Goal: Use online tool/utility: Utilize a website feature to perform a specific function

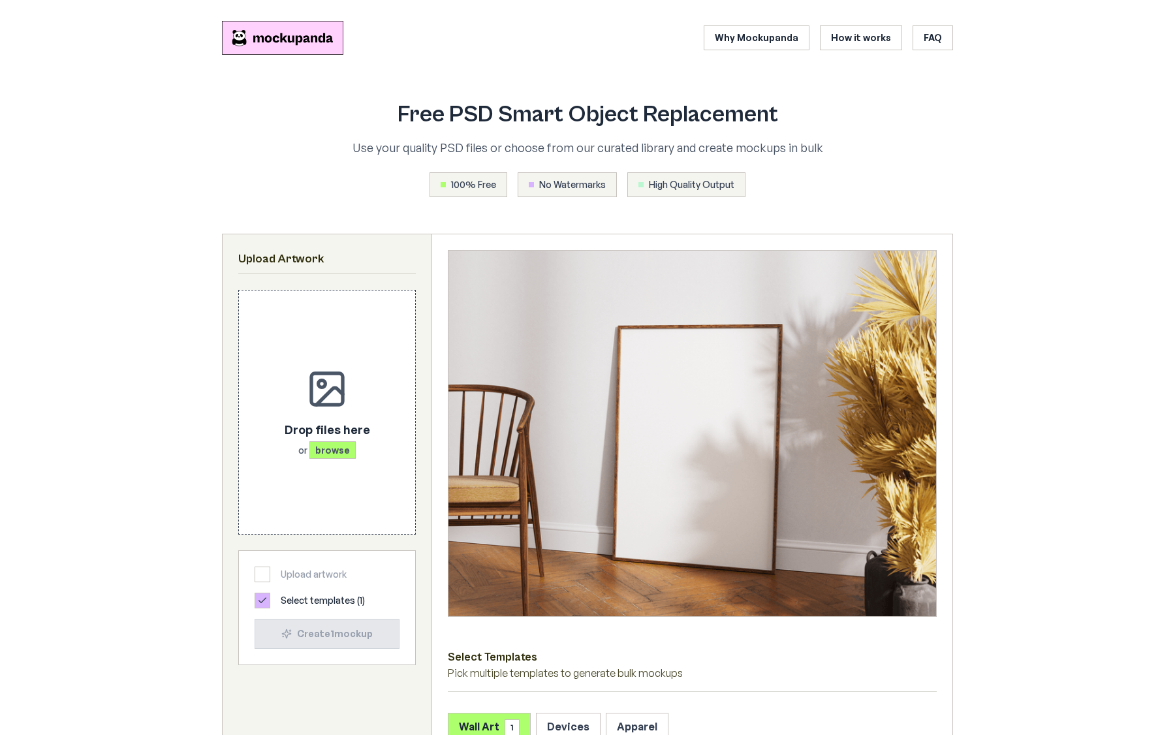
click at [562, 129] on div "Free PSD Smart Object Replacement Use your quality PSD files or choose from our…" at bounding box center [587, 149] width 585 height 95
click at [582, 128] on h1 "Free PSD Smart Object Replacement" at bounding box center [587, 115] width 585 height 26
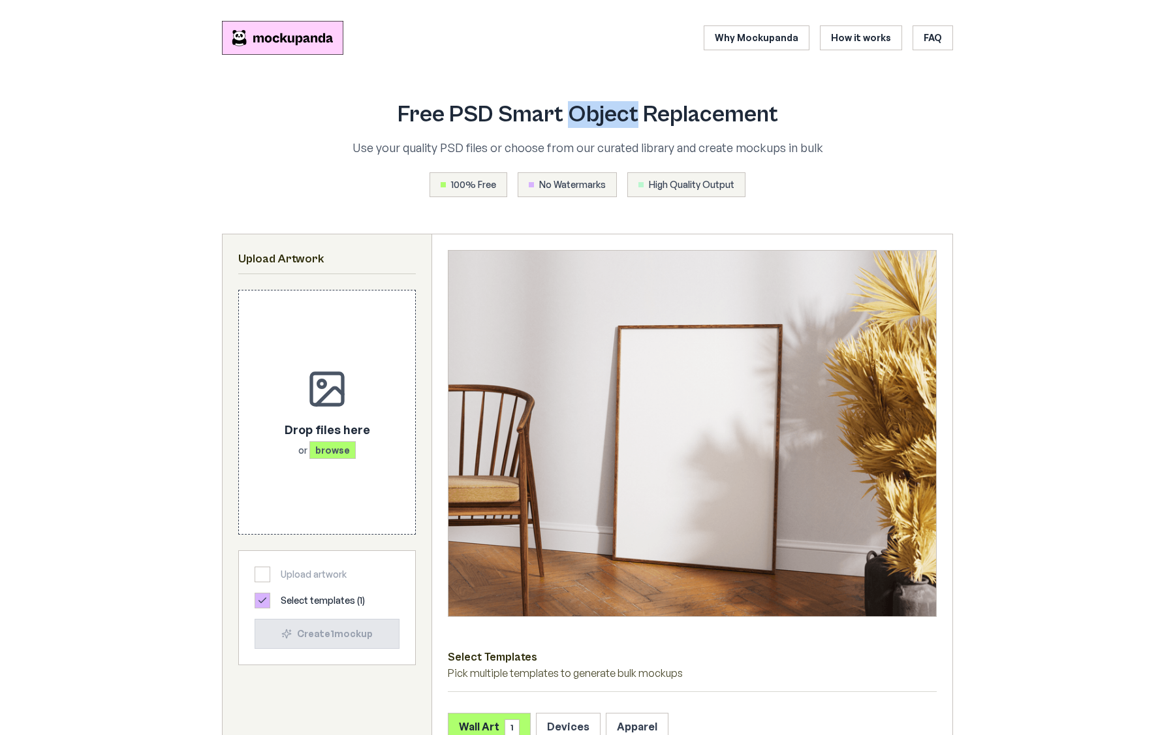
click at [582, 128] on h1 "Free PSD Smart Object Replacement" at bounding box center [587, 115] width 585 height 26
click at [582, 136] on div "Free PSD Smart Object Replacement Use your quality PSD files or choose from our…" at bounding box center [587, 149] width 585 height 95
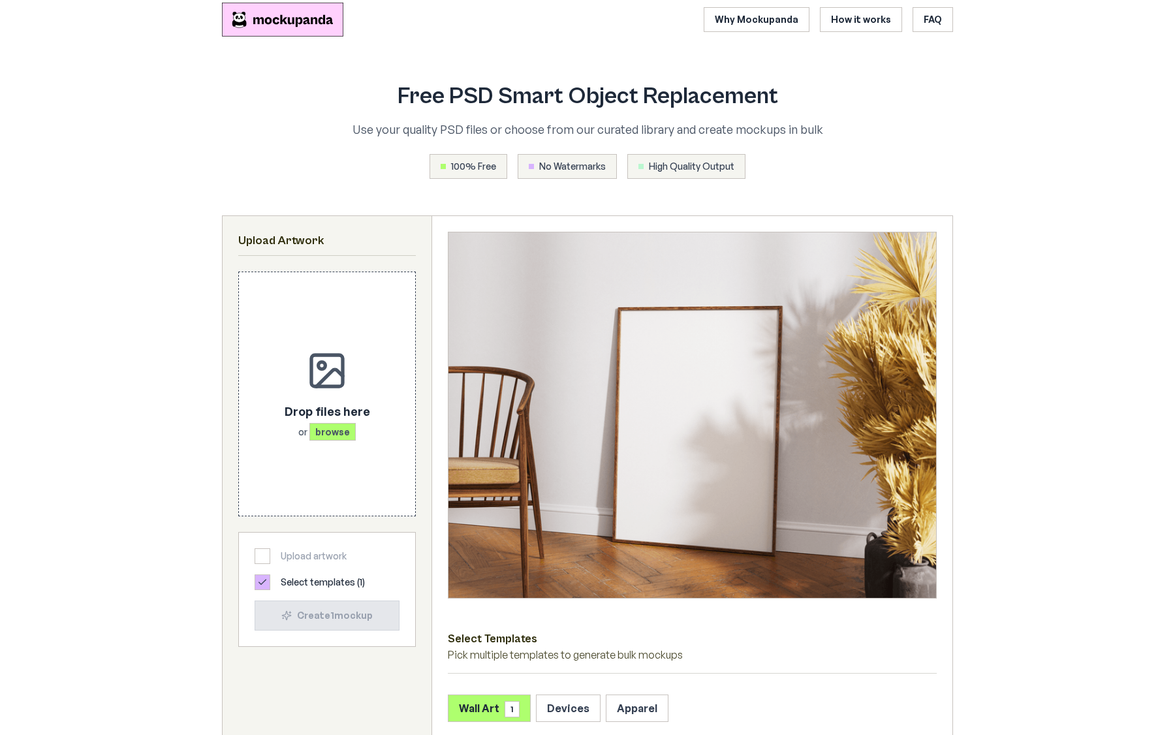
scroll to position [22, 0]
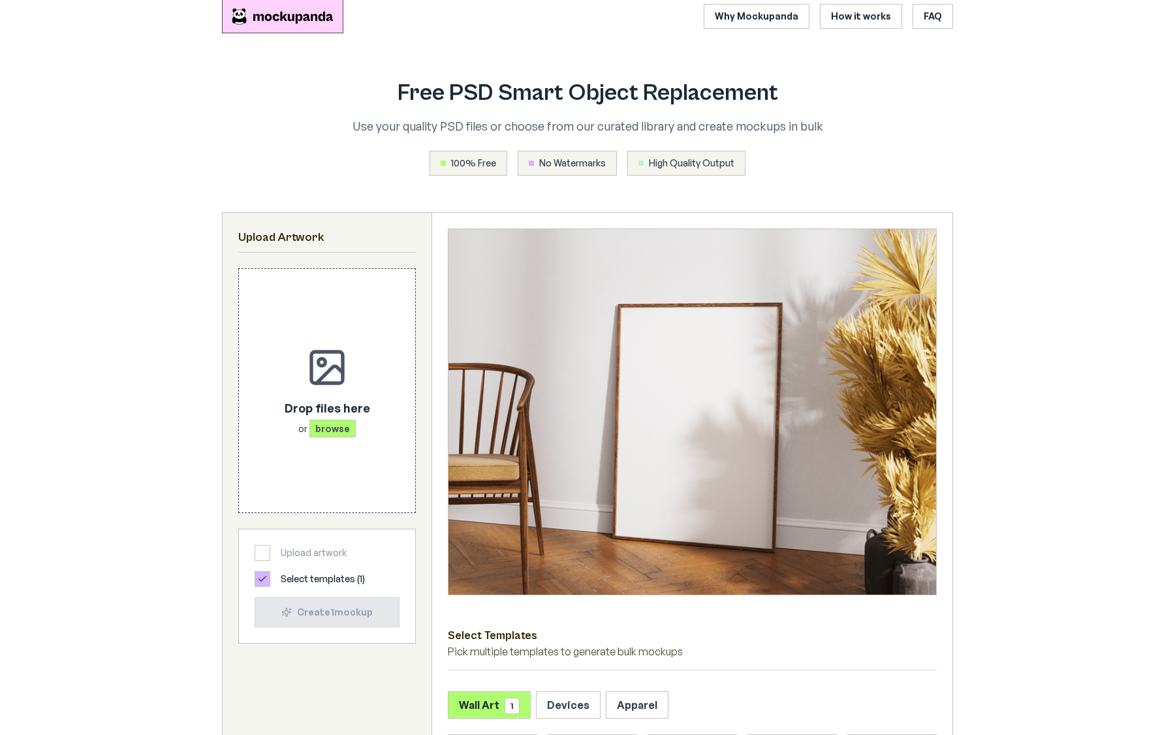
click at [552, 123] on p "Use your quality PSD files or choose from our curated library and create mockup…" at bounding box center [587, 126] width 585 height 18
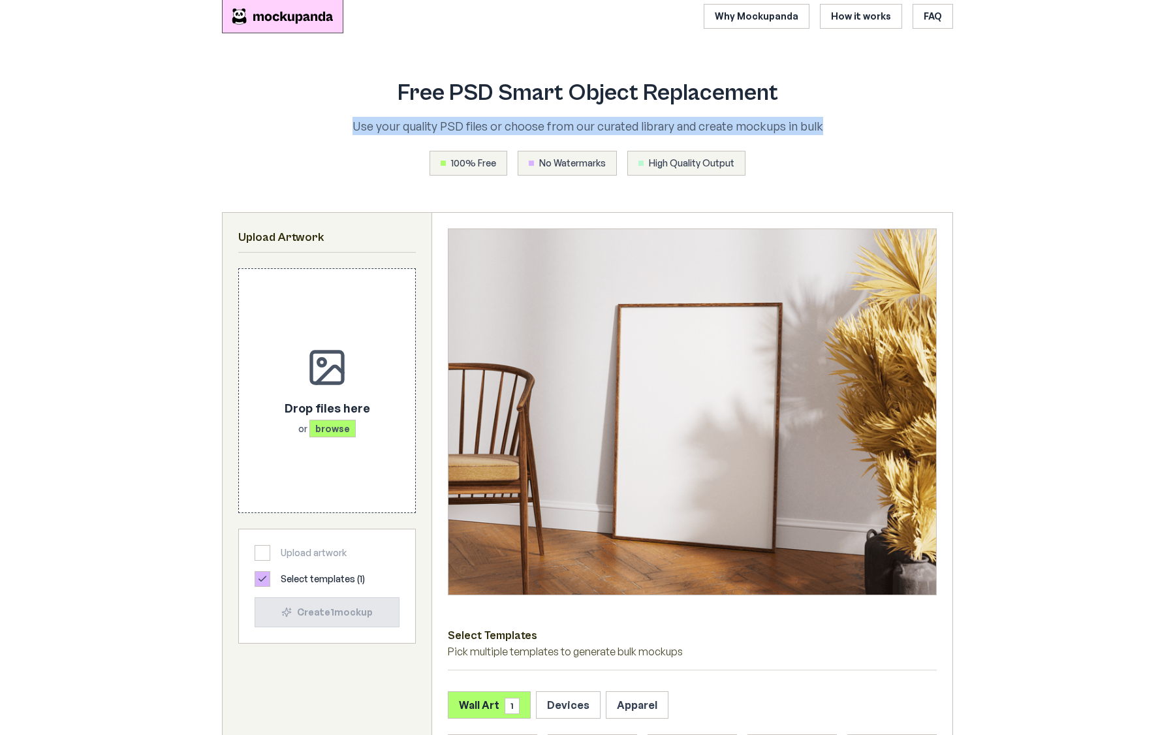
click at [573, 125] on p "Use your quality PSD files or choose from our curated library and create mockup…" at bounding box center [587, 126] width 585 height 18
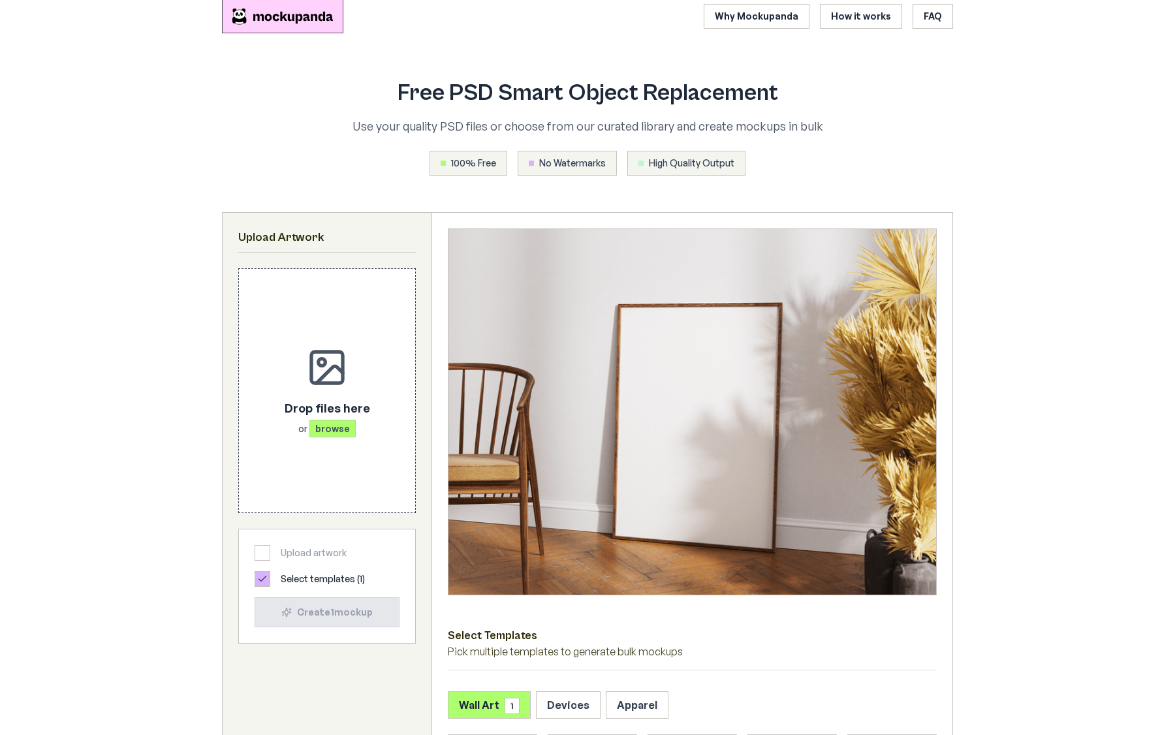
click at [573, 125] on p "Use your quality PSD files or choose from our curated library and create mockup…" at bounding box center [587, 126] width 585 height 18
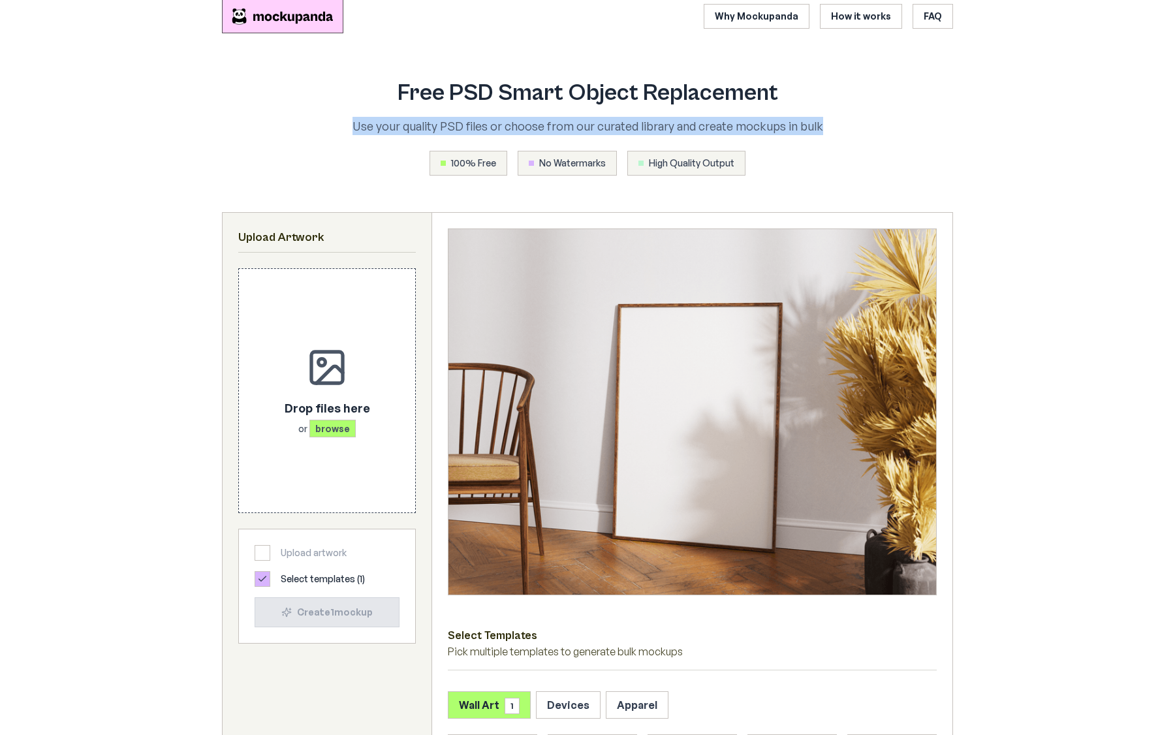
click at [598, 129] on p "Use your quality PSD files or choose from our curated library and create mockup…" at bounding box center [587, 126] width 585 height 18
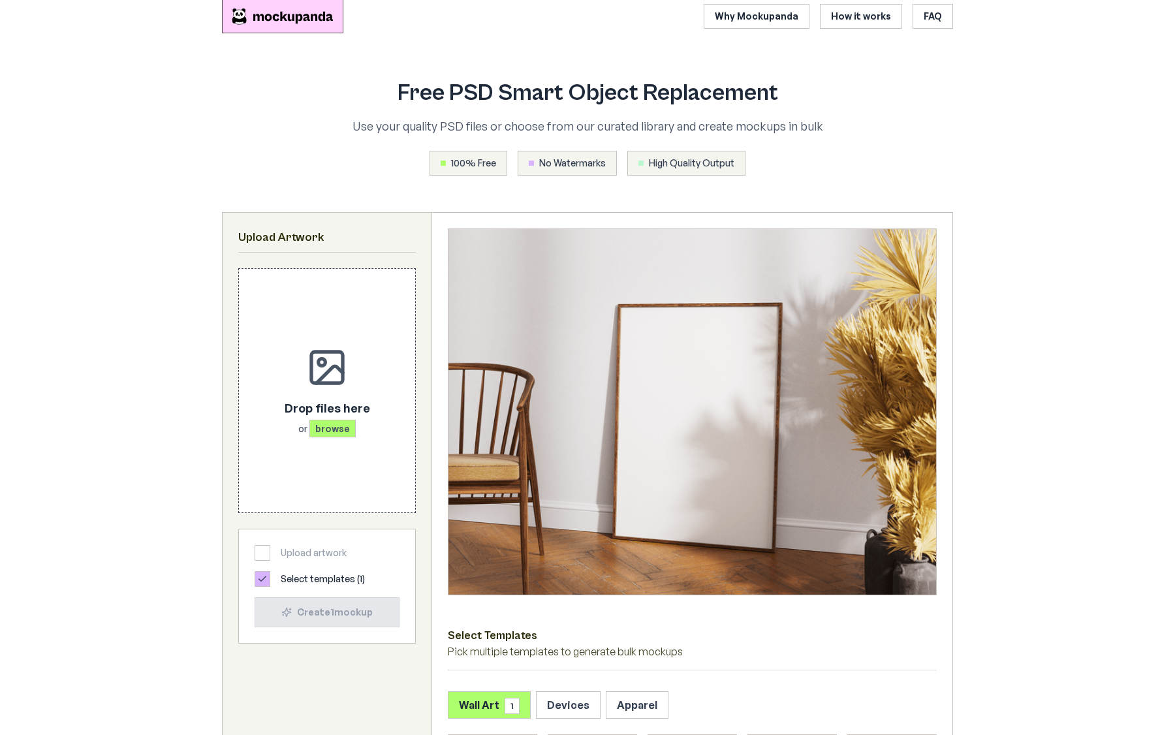
click at [598, 129] on p "Use your quality PSD files or choose from our curated library and create mockup…" at bounding box center [587, 126] width 585 height 18
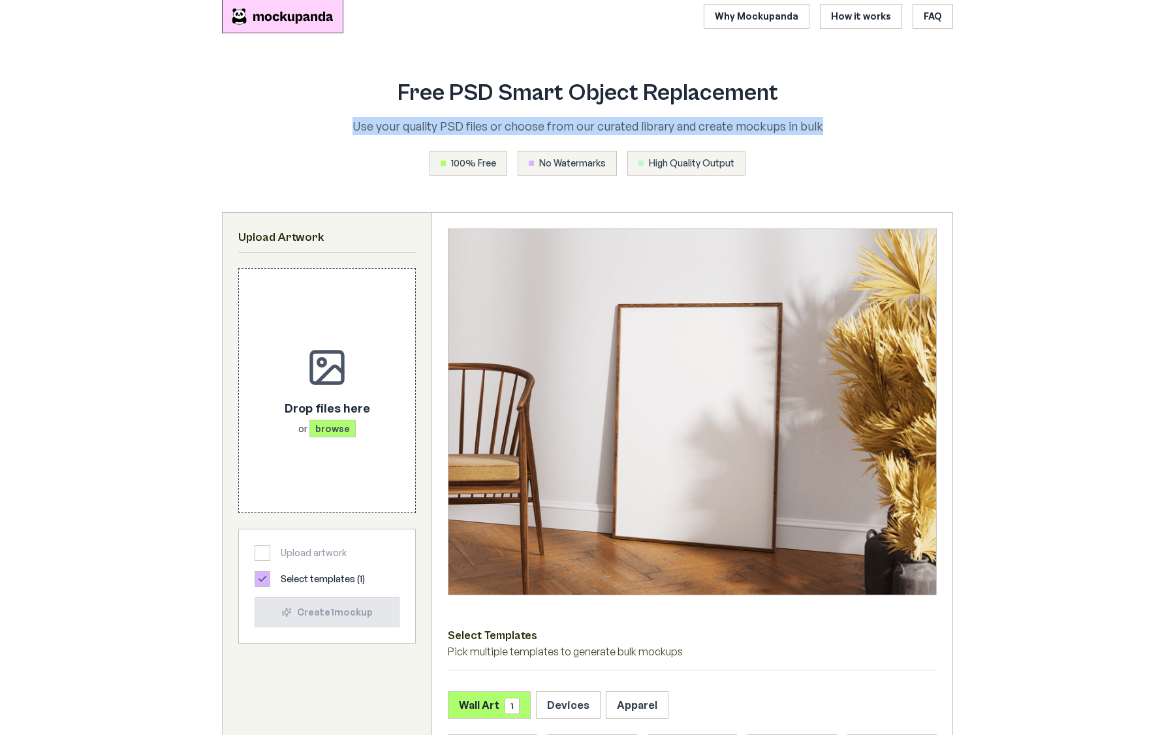
click at [609, 131] on p "Use your quality PSD files or choose from our curated library and create mockup…" at bounding box center [587, 126] width 585 height 18
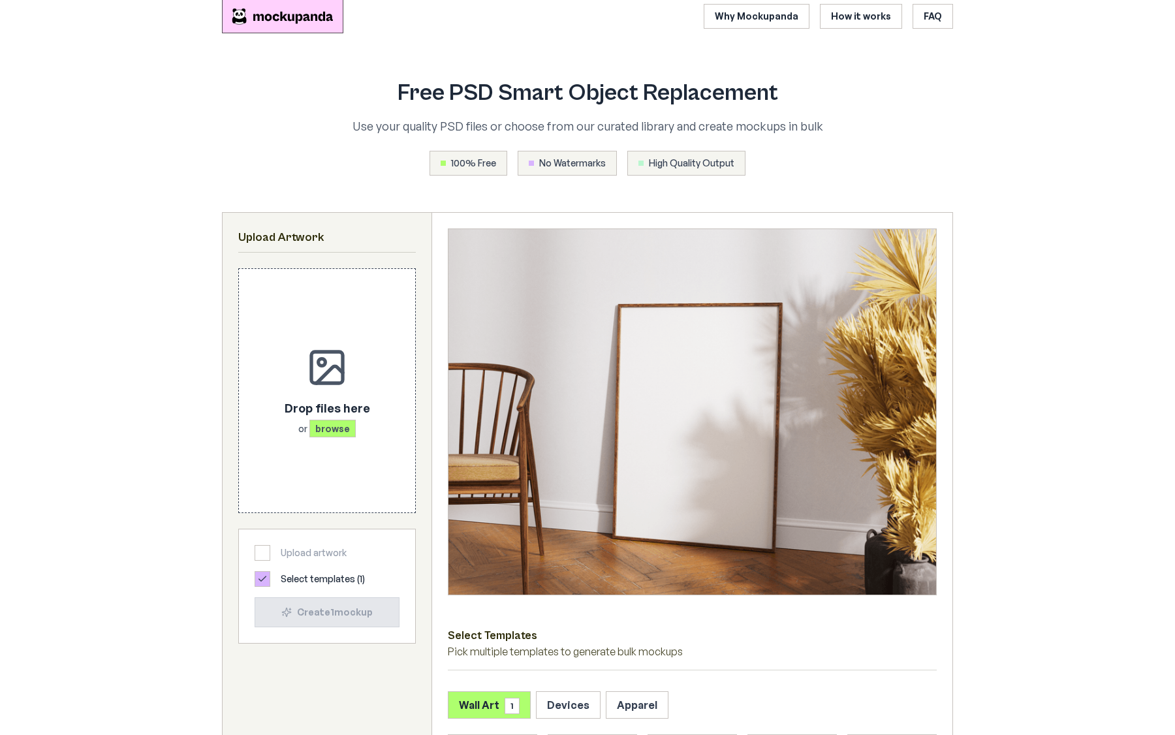
click at [609, 131] on p "Use your quality PSD files or choose from our curated library and create mockup…" at bounding box center [587, 126] width 585 height 18
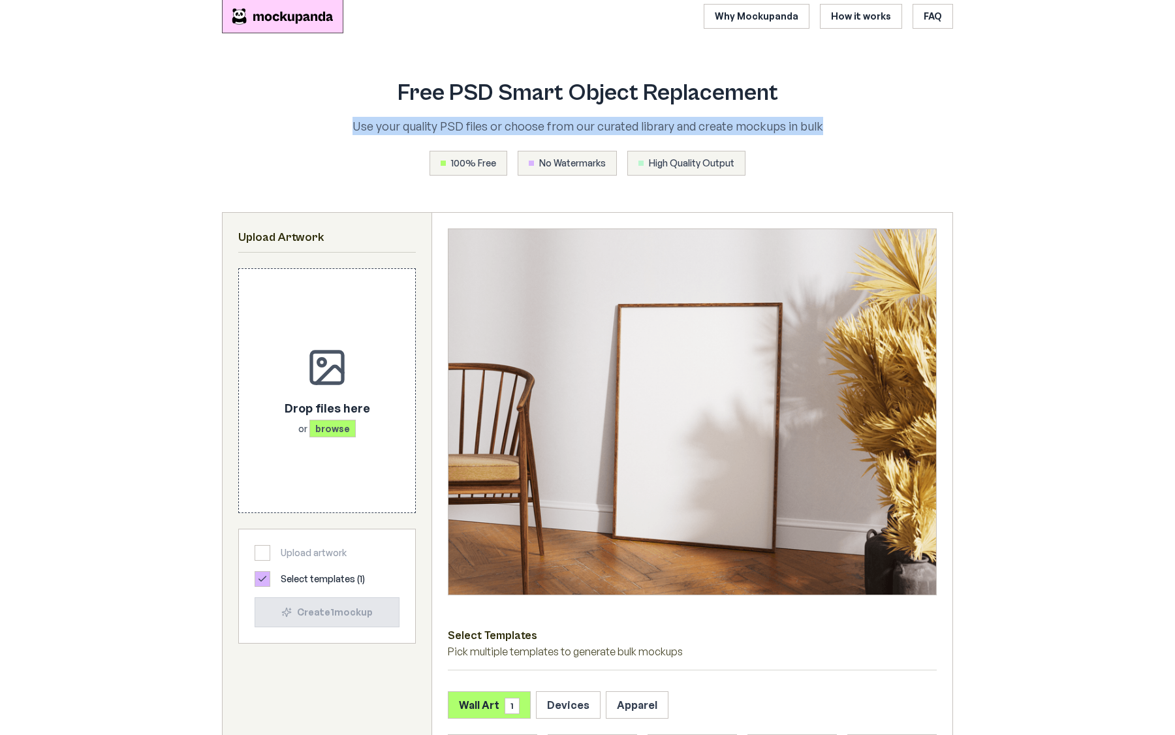
click at [636, 130] on p "Use your quality PSD files or choose from our curated library and create mockup…" at bounding box center [587, 126] width 585 height 18
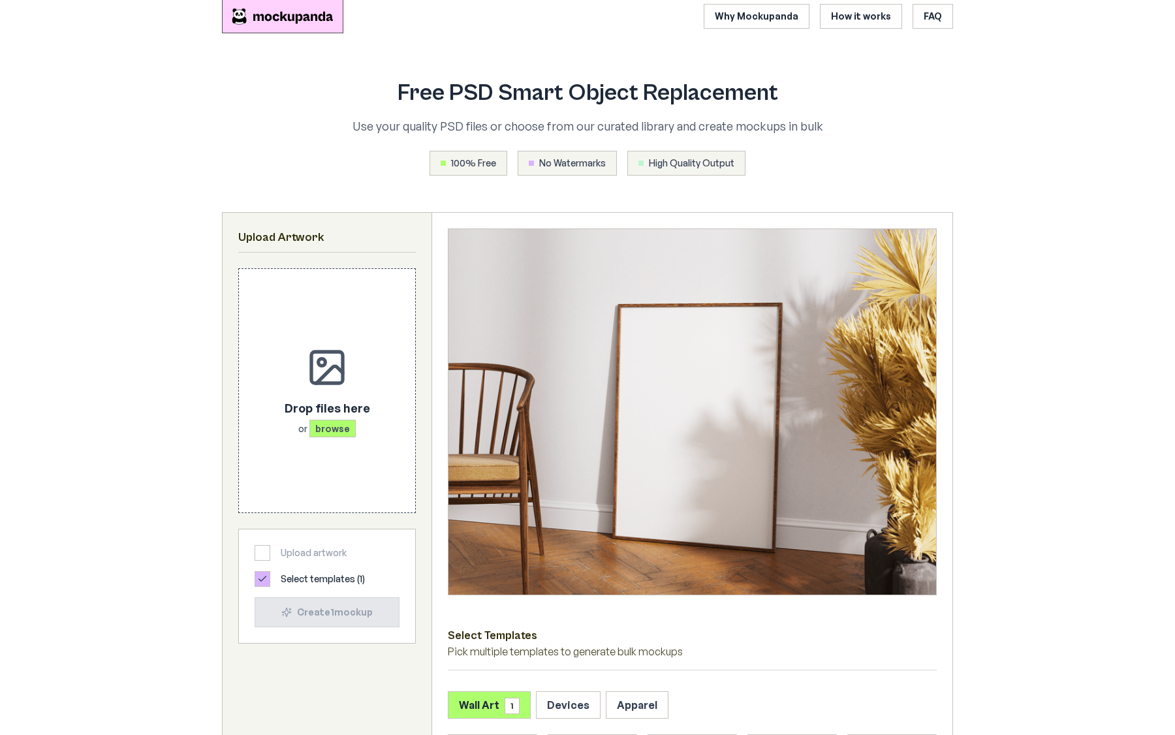
click at [636, 130] on p "Use your quality PSD files or choose from our curated library and create mockup…" at bounding box center [587, 126] width 585 height 18
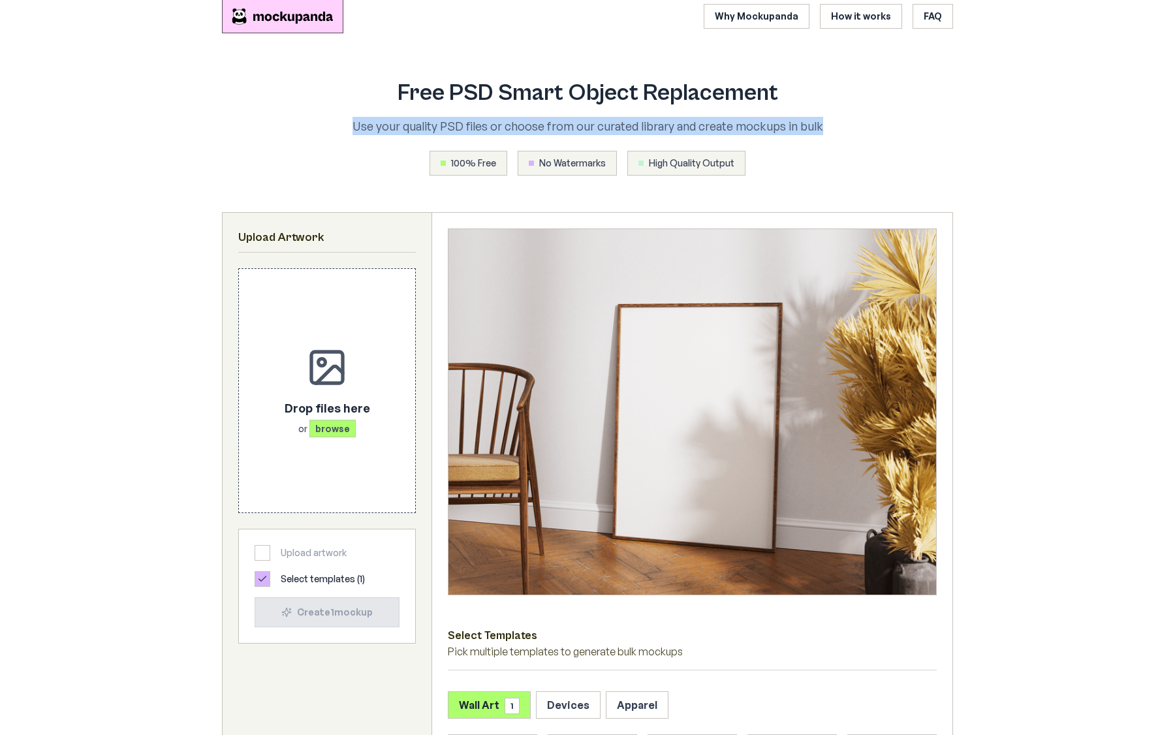
click at [642, 130] on p "Use your quality PSD files or choose from our curated library and create mockup…" at bounding box center [587, 126] width 585 height 18
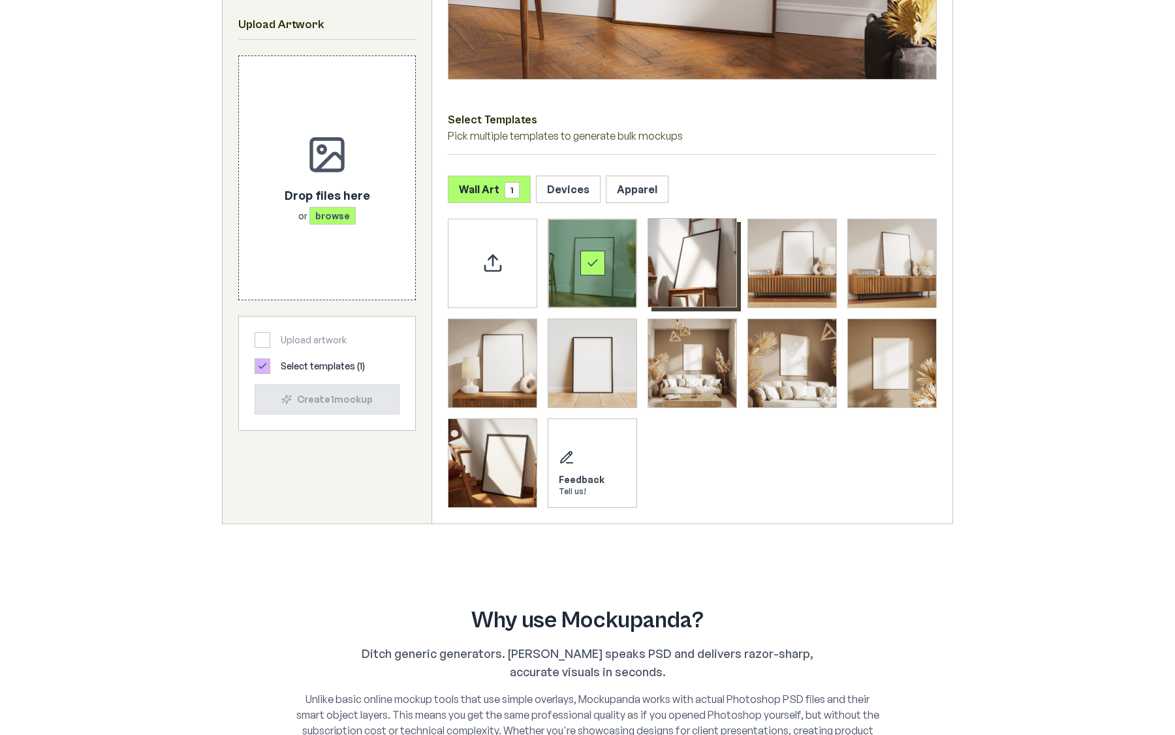
click at [669, 245] on img "Select template Framed Poster 2" at bounding box center [692, 263] width 88 height 88
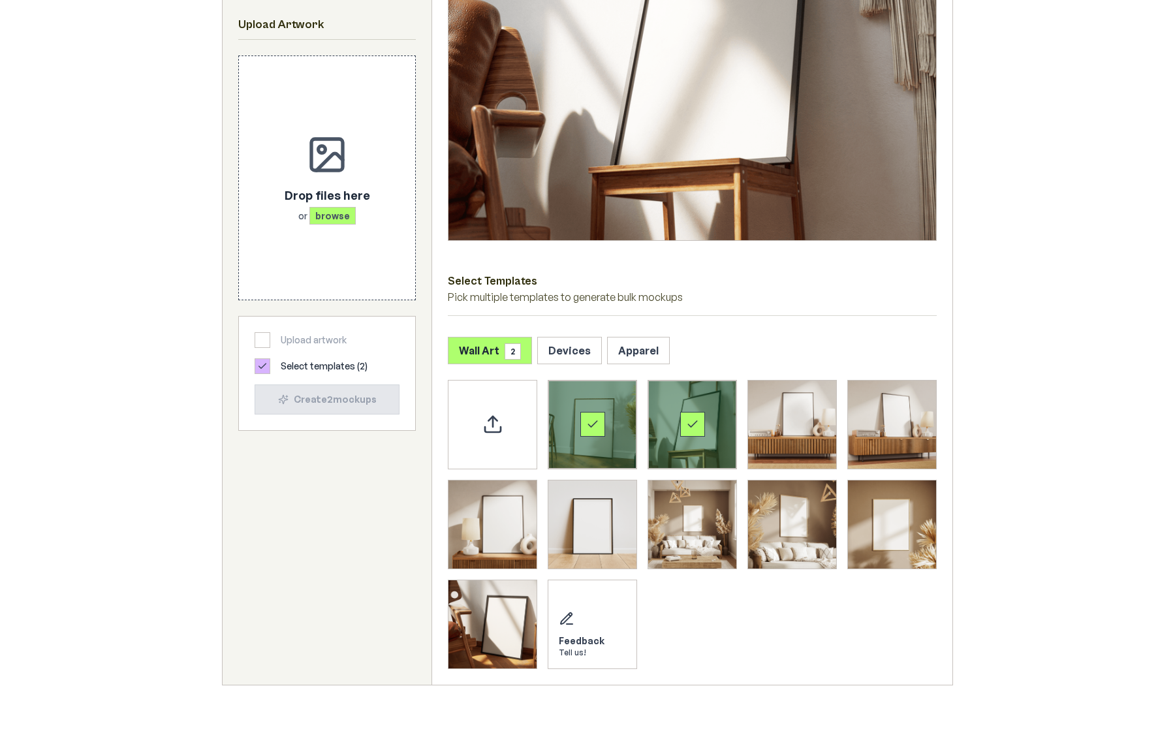
scroll to position [266, 0]
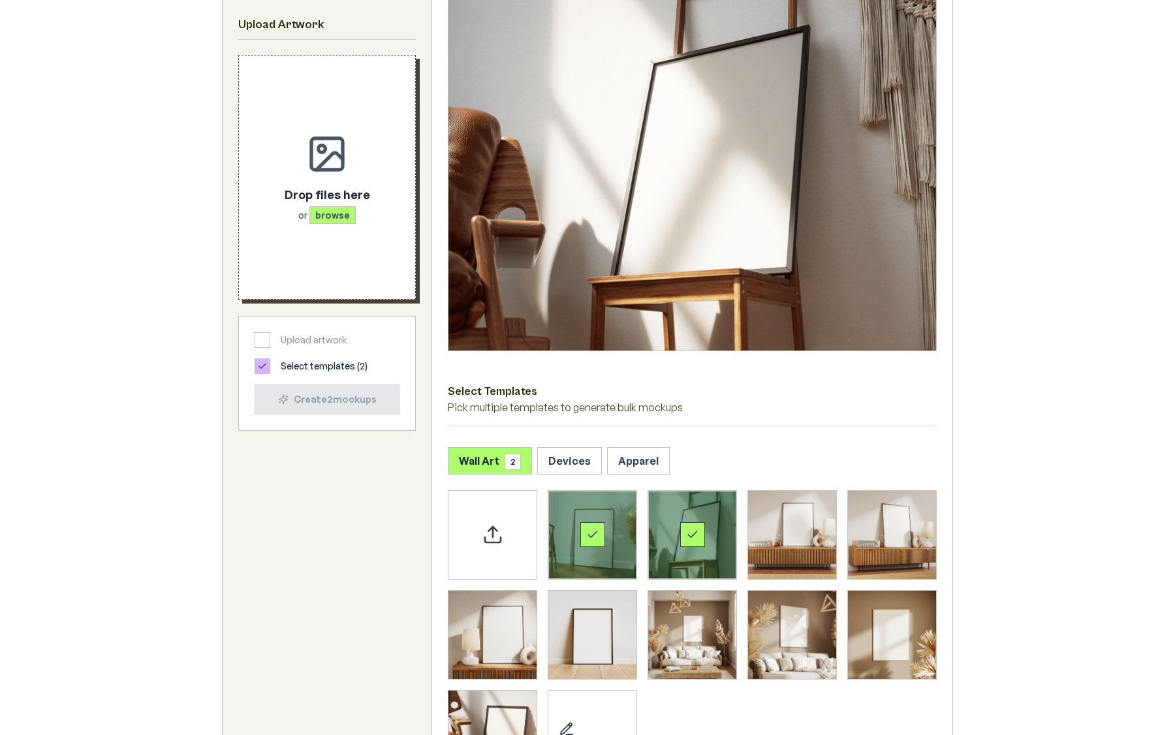
click at [340, 216] on span "browse" at bounding box center [332, 215] width 46 height 18
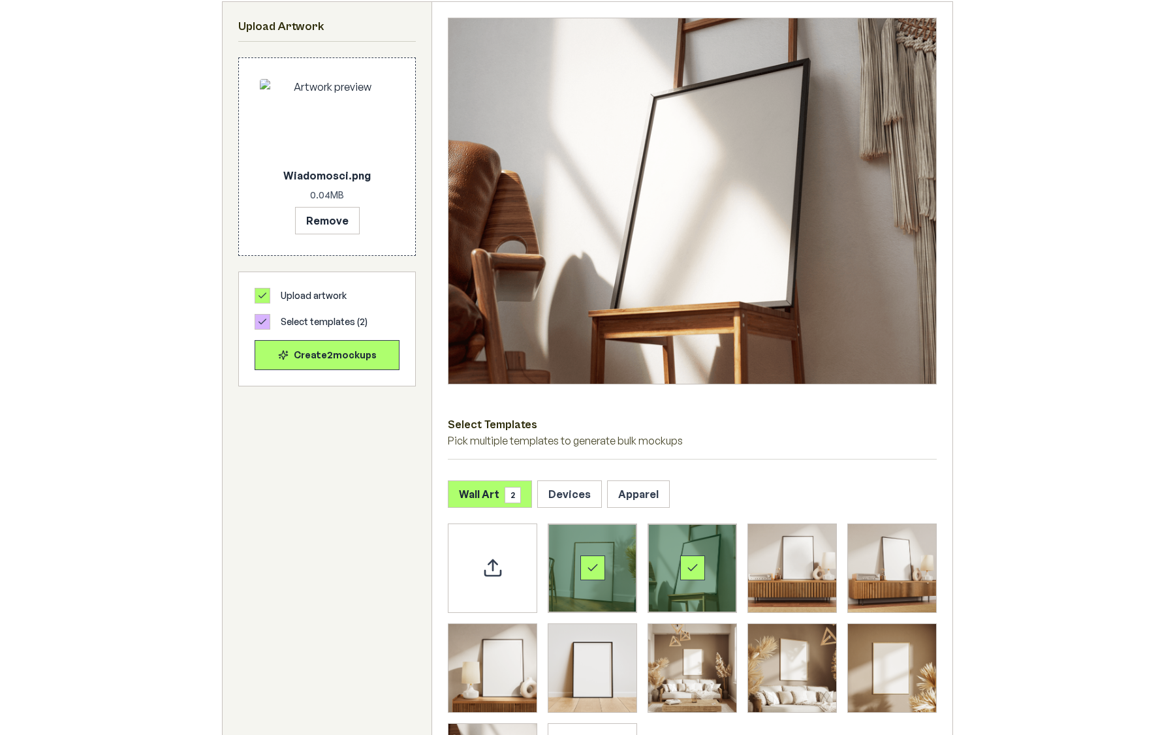
scroll to position [246, 0]
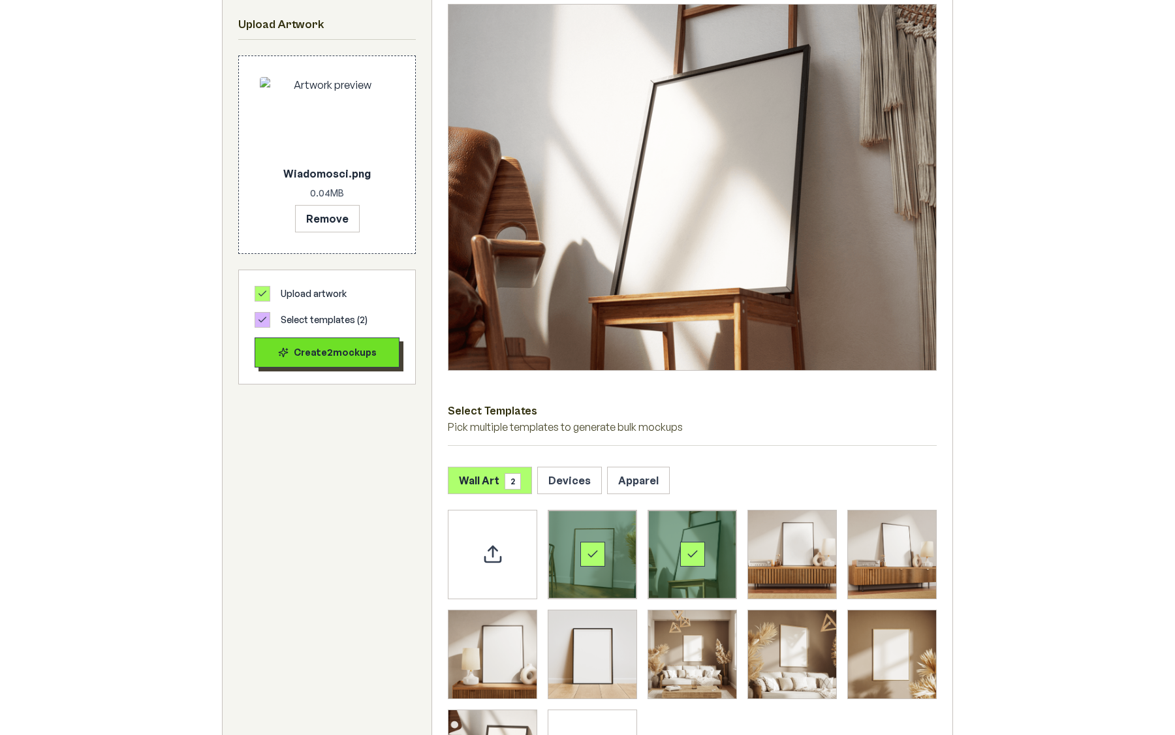
click at [356, 338] on button "Create 2 mockup s" at bounding box center [327, 353] width 145 height 30
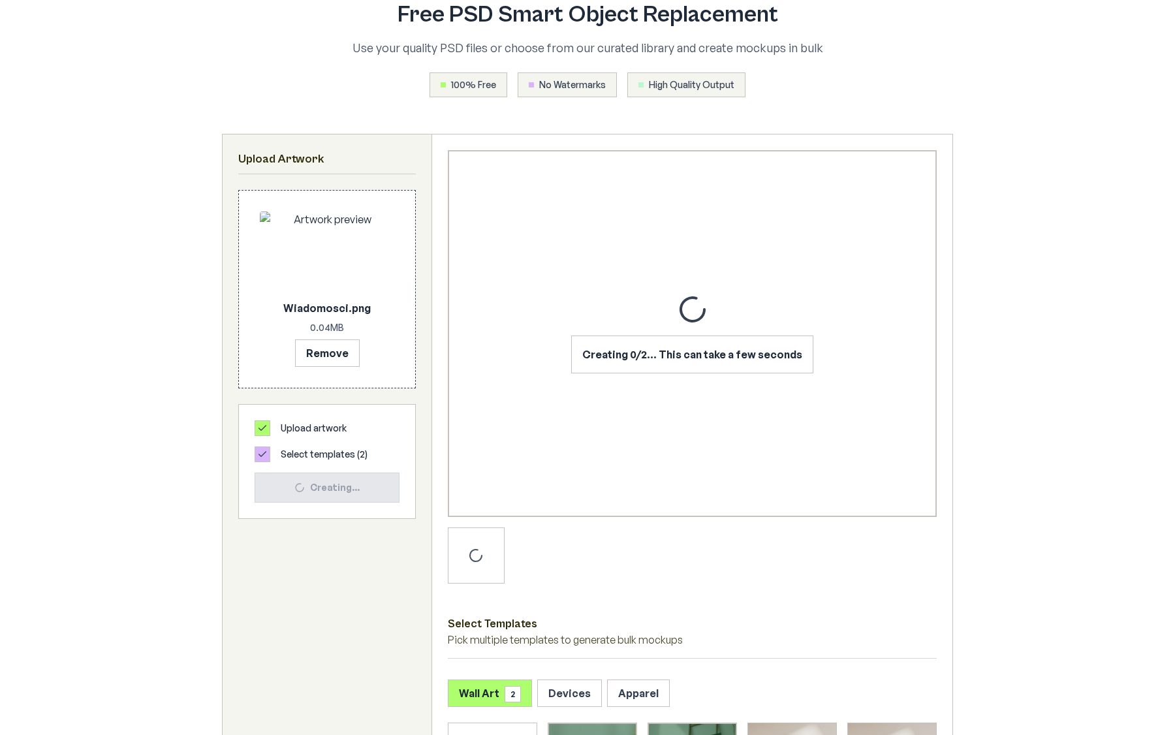
scroll to position [0, 0]
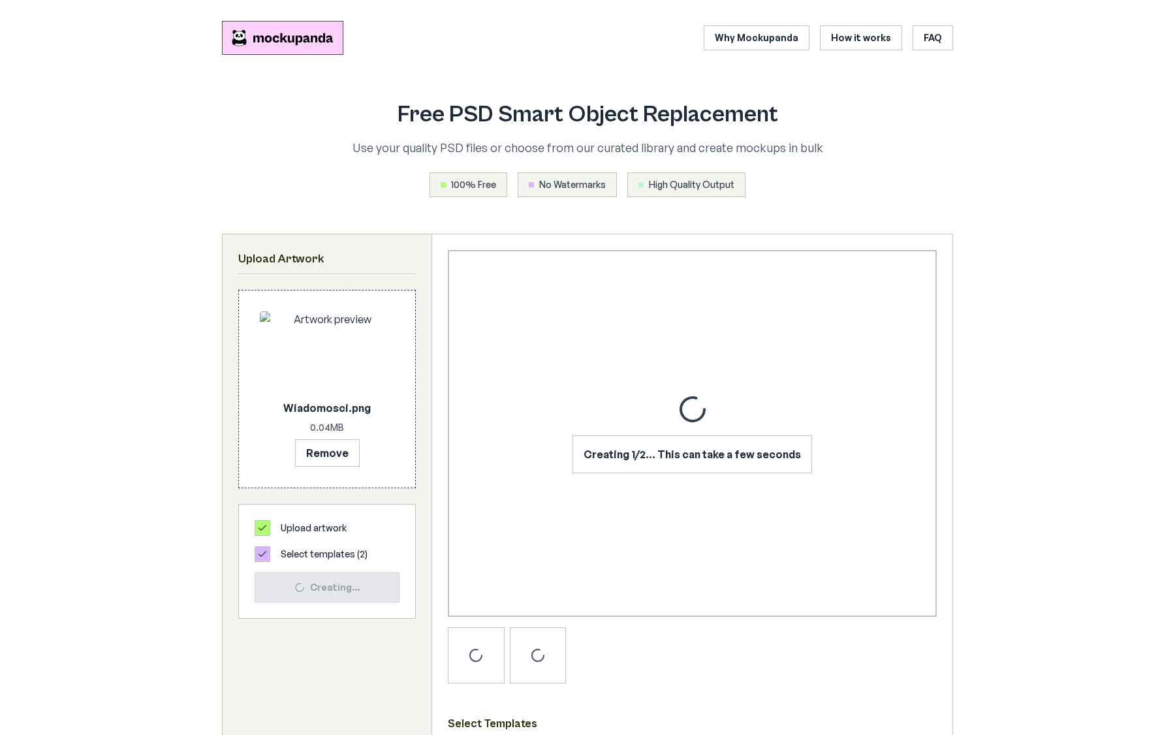
click at [768, 25] on header "Why Mockupanda How it works FAQ" at bounding box center [587, 37] width 731 height 55
click at [765, 36] on link "Why Mockupanda" at bounding box center [757, 37] width 106 height 25
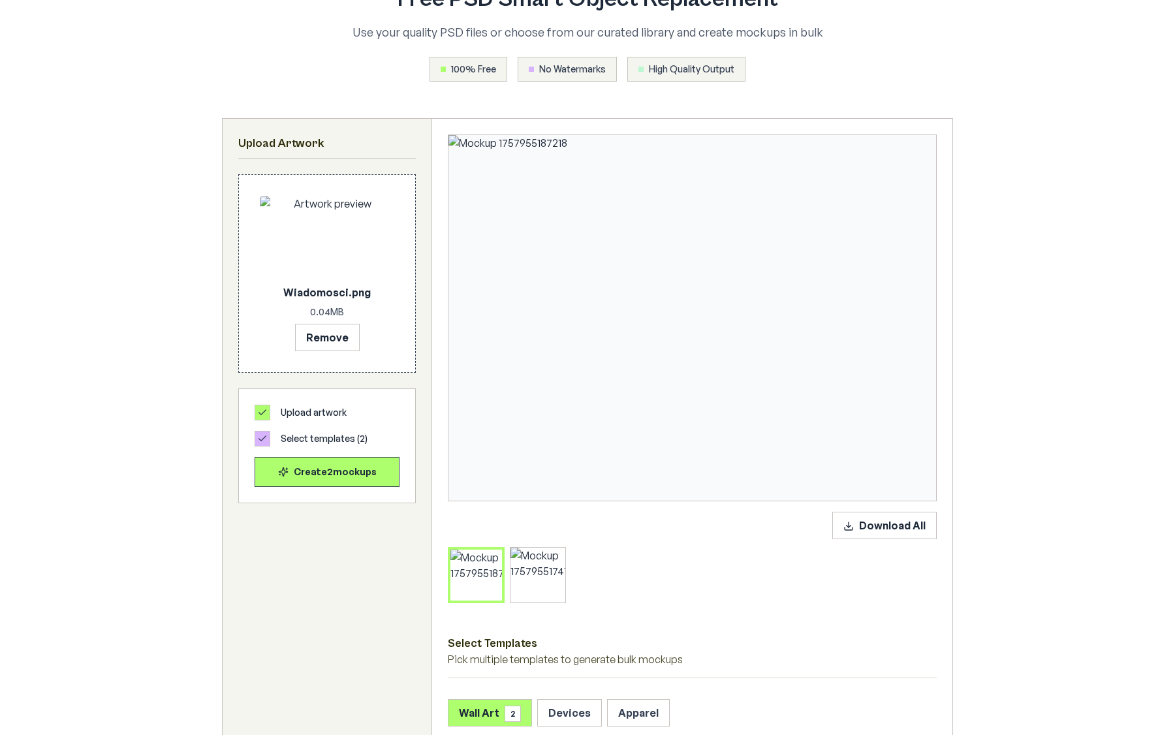
scroll to position [123, 0]
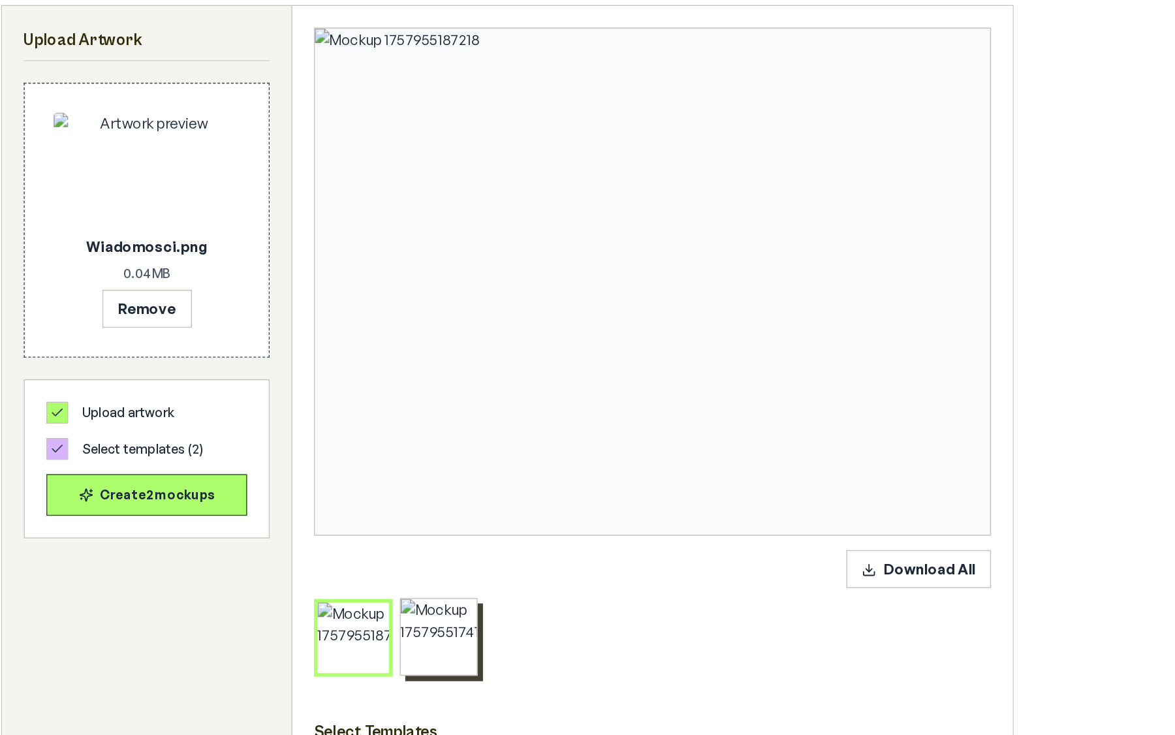
click at [535, 546] on div at bounding box center [538, 566] width 55 height 55
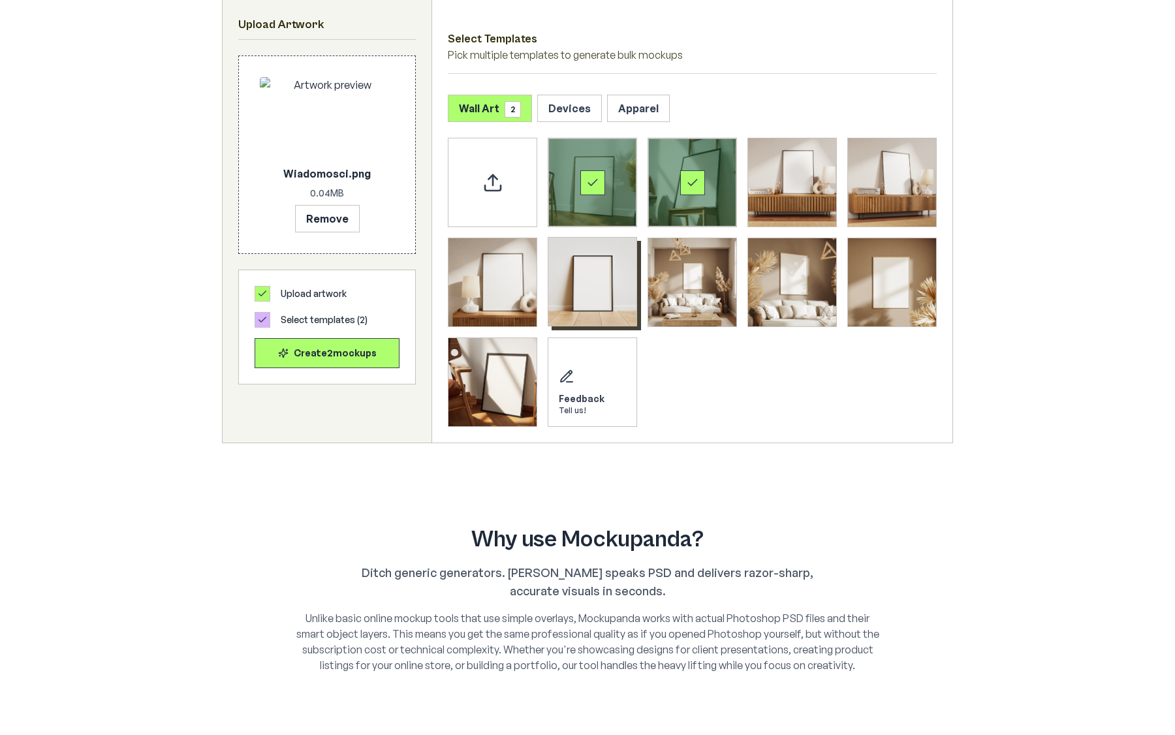
scroll to position [734, 0]
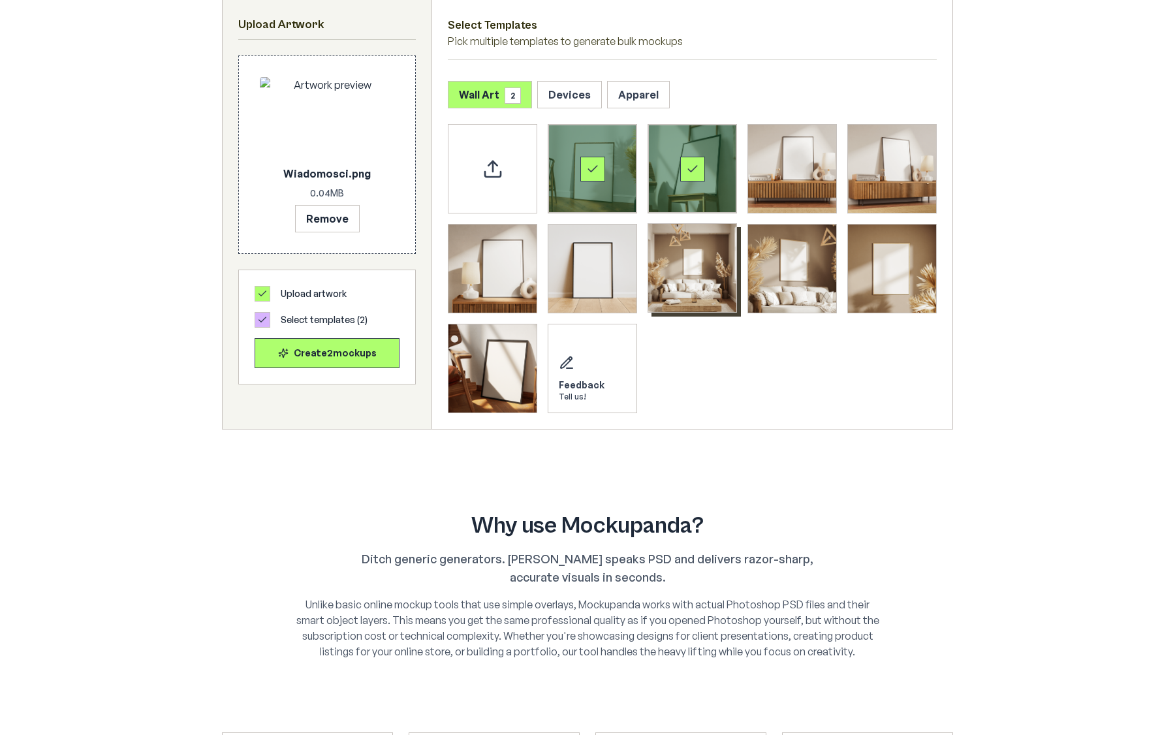
click at [670, 263] on img "Select template Framed Poster 7" at bounding box center [692, 268] width 88 height 88
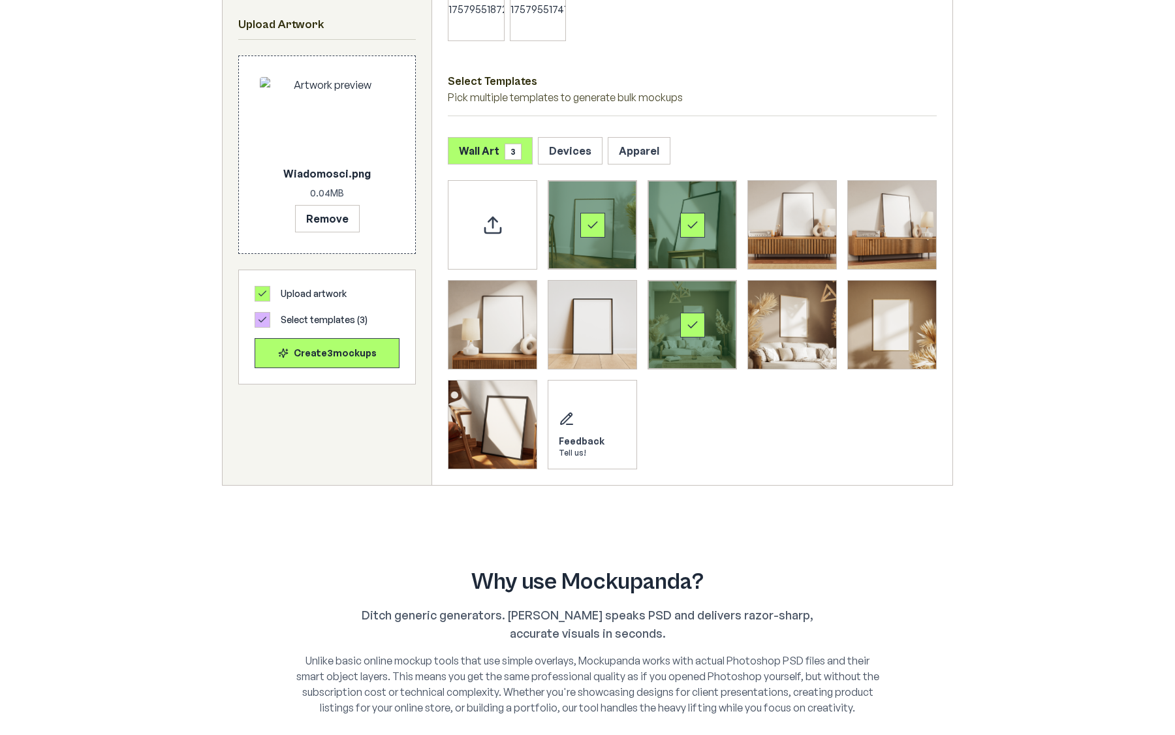
scroll to position [668, 0]
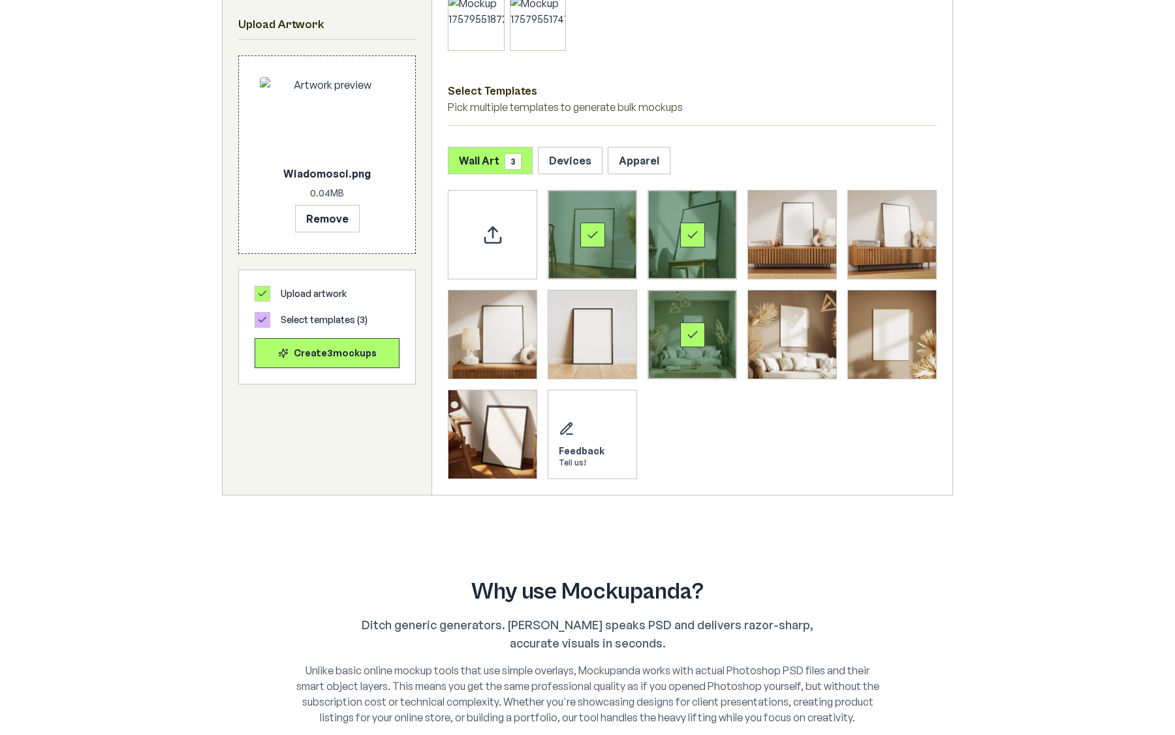
click at [693, 253] on div "Select template Framed Poster 2" at bounding box center [692, 235] width 88 height 88
click at [691, 324] on div "Select template Framed Poster 7" at bounding box center [692, 335] width 25 height 25
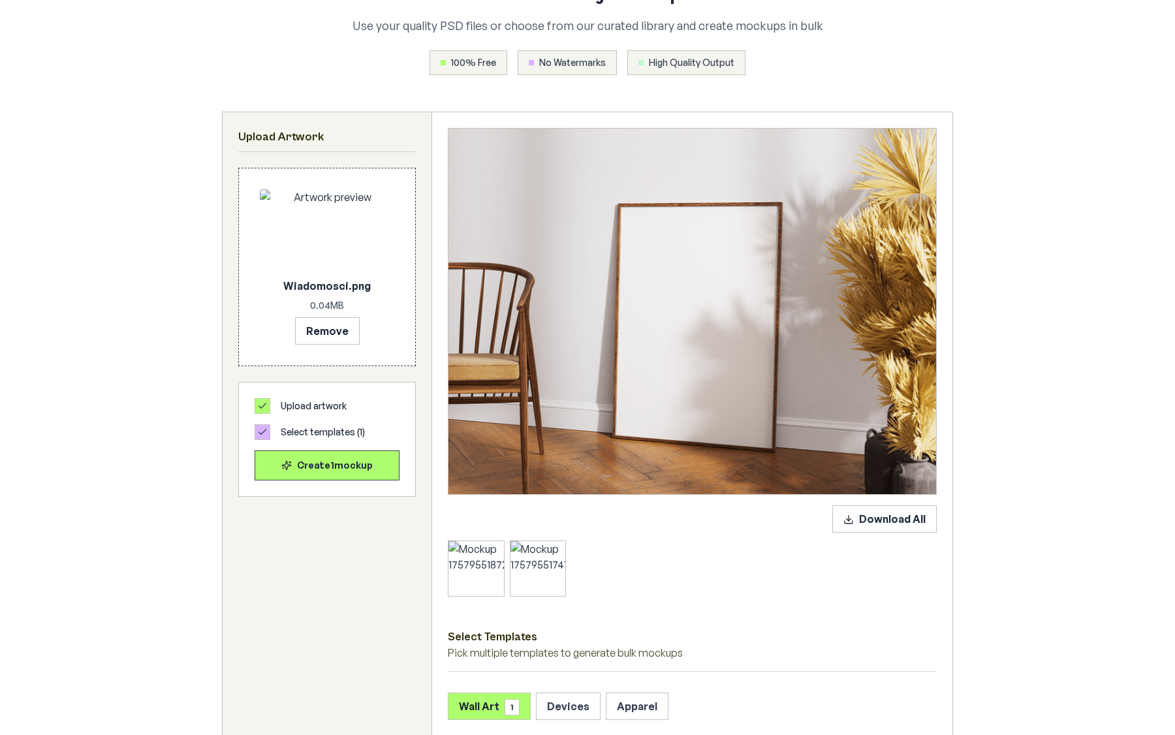
scroll to position [119, 0]
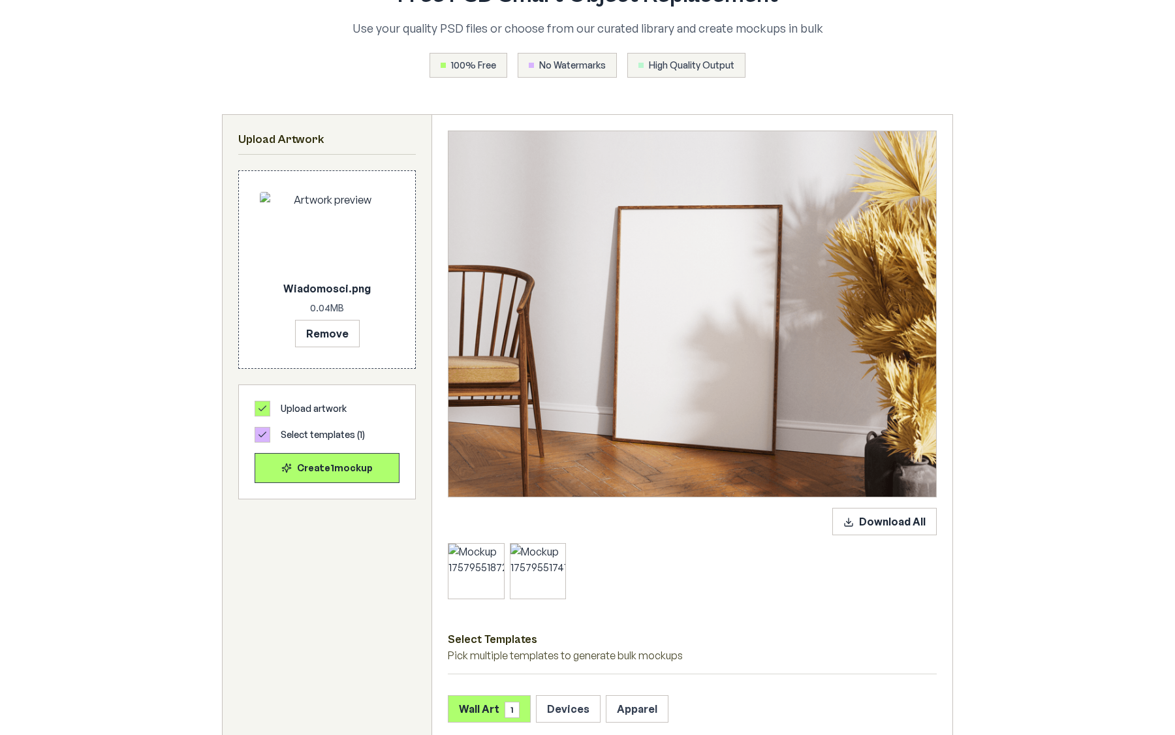
click at [526, 599] on div "Download All Select Templates Pick multiple templates to generate bulk mockups …" at bounding box center [692, 579] width 520 height 928
click at [526, 584] on div at bounding box center [538, 570] width 55 height 55
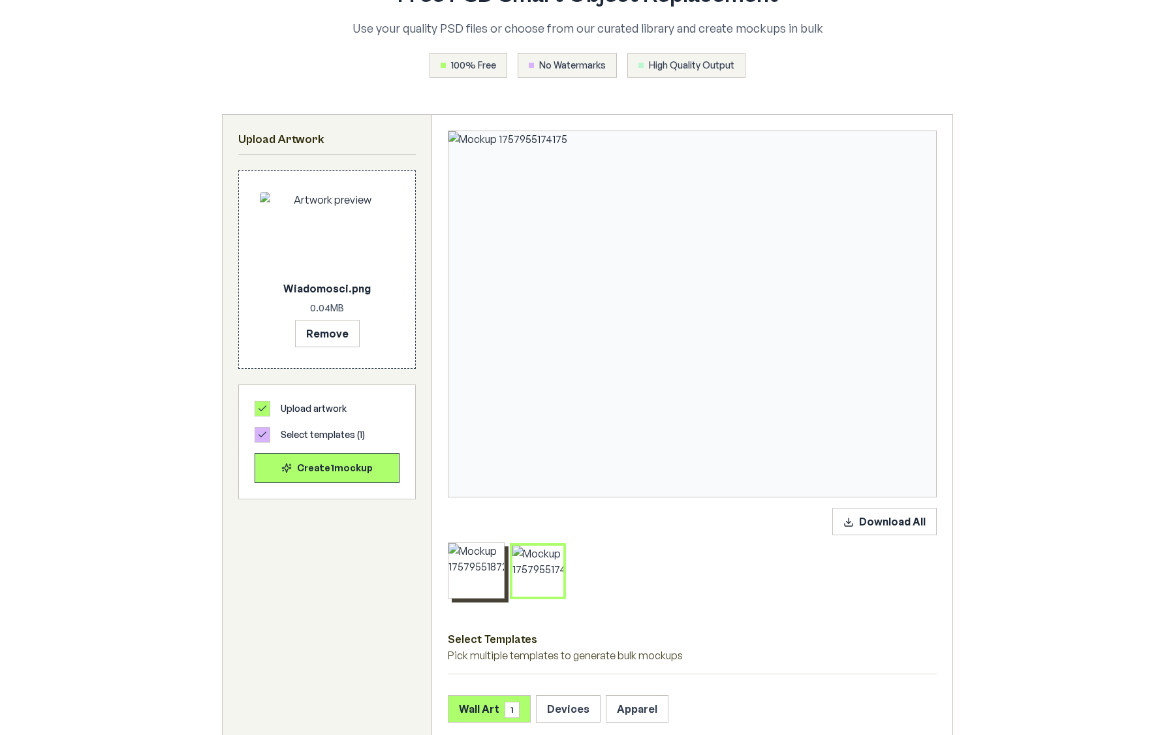
click at [486, 584] on div at bounding box center [476, 570] width 55 height 55
click at [519, 585] on div at bounding box center [538, 570] width 55 height 55
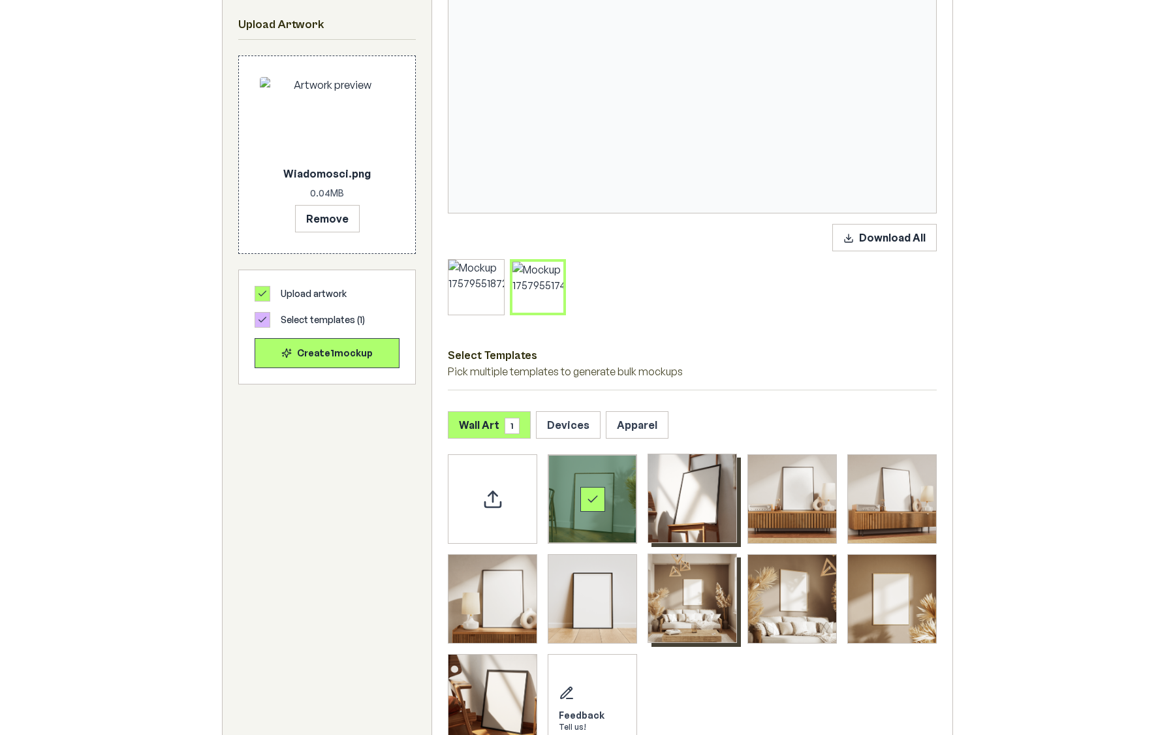
scroll to position [445, 0]
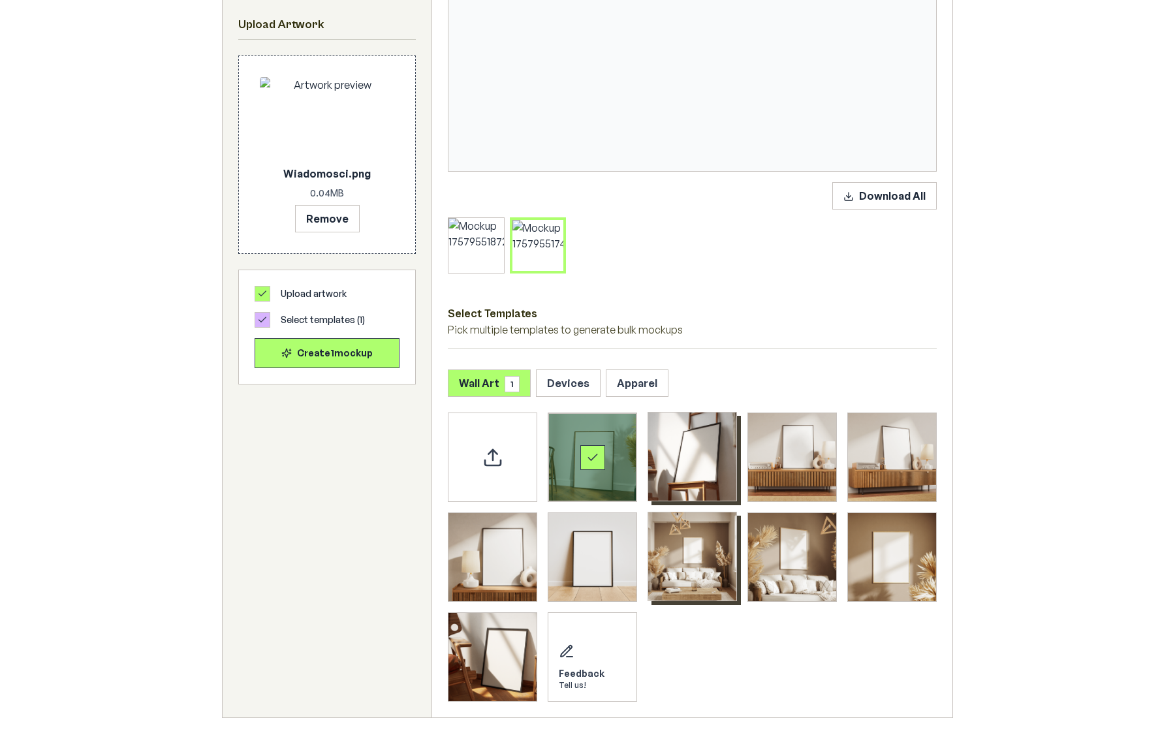
click at [808, 294] on div "Select Templates Pick multiple templates to generate bulk mockups" at bounding box center [692, 318] width 489 height 59
click at [518, 432] on div "Upload custom PSD template" at bounding box center [492, 456] width 89 height 89
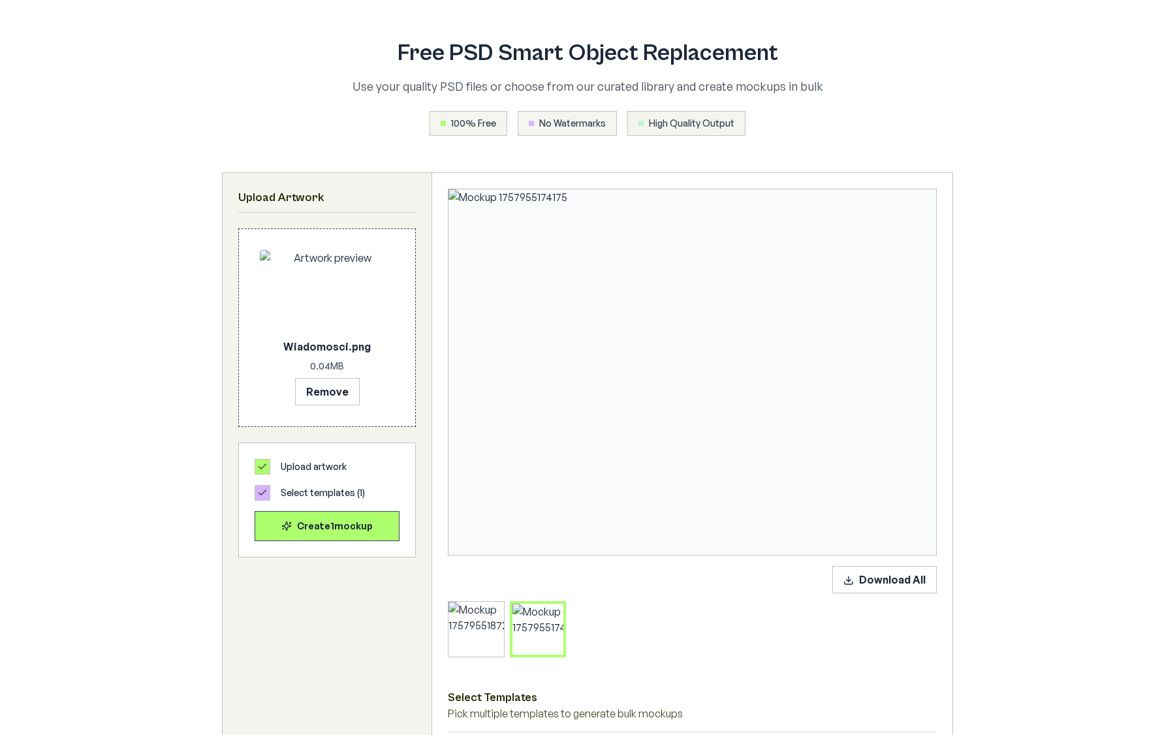
scroll to position [0, 0]
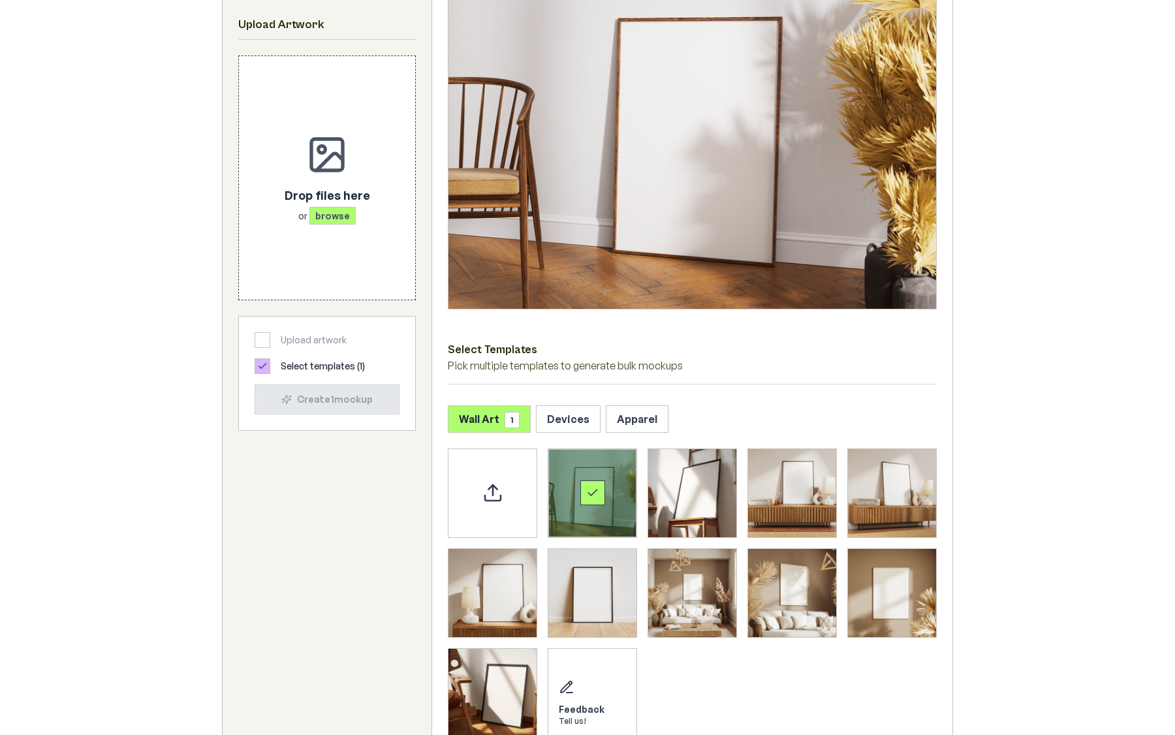
scroll to position [139, 0]
